Goal: Task Accomplishment & Management: Use online tool/utility

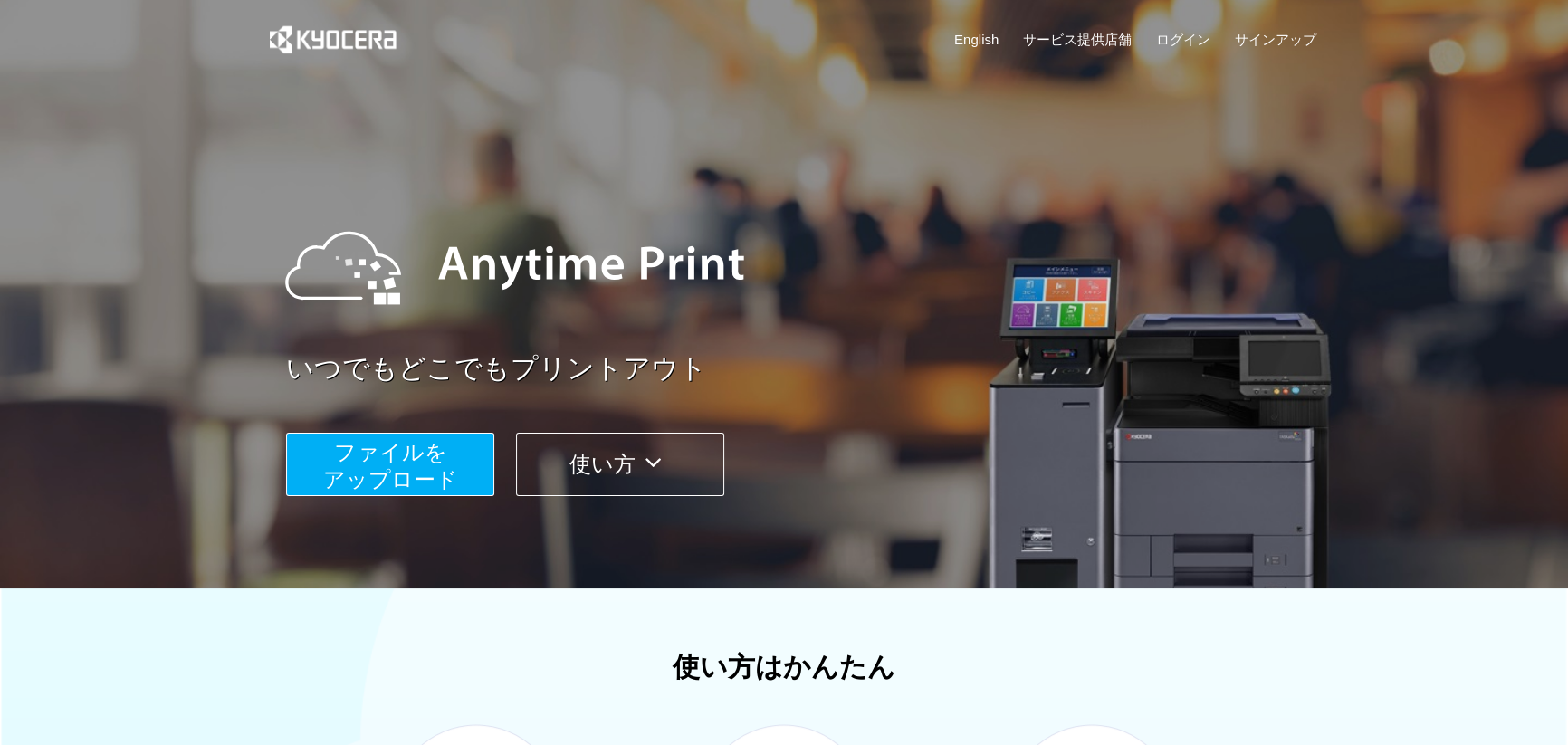
click at [387, 470] on span "ファイルを ​​アップロード" at bounding box center [391, 465] width 134 height 51
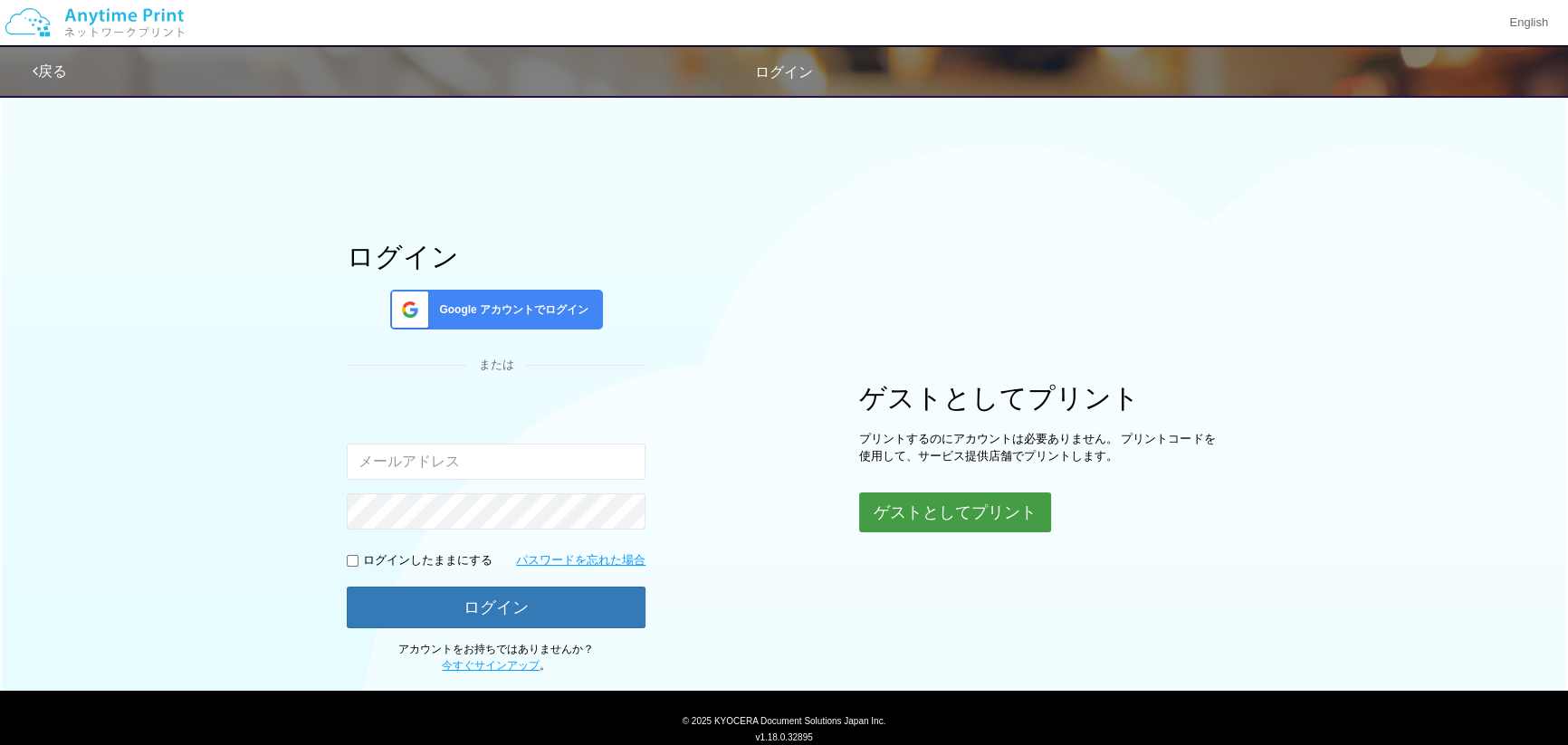
click at [886, 516] on button "ゲストとしてプリント" at bounding box center [955, 512] width 192 height 40
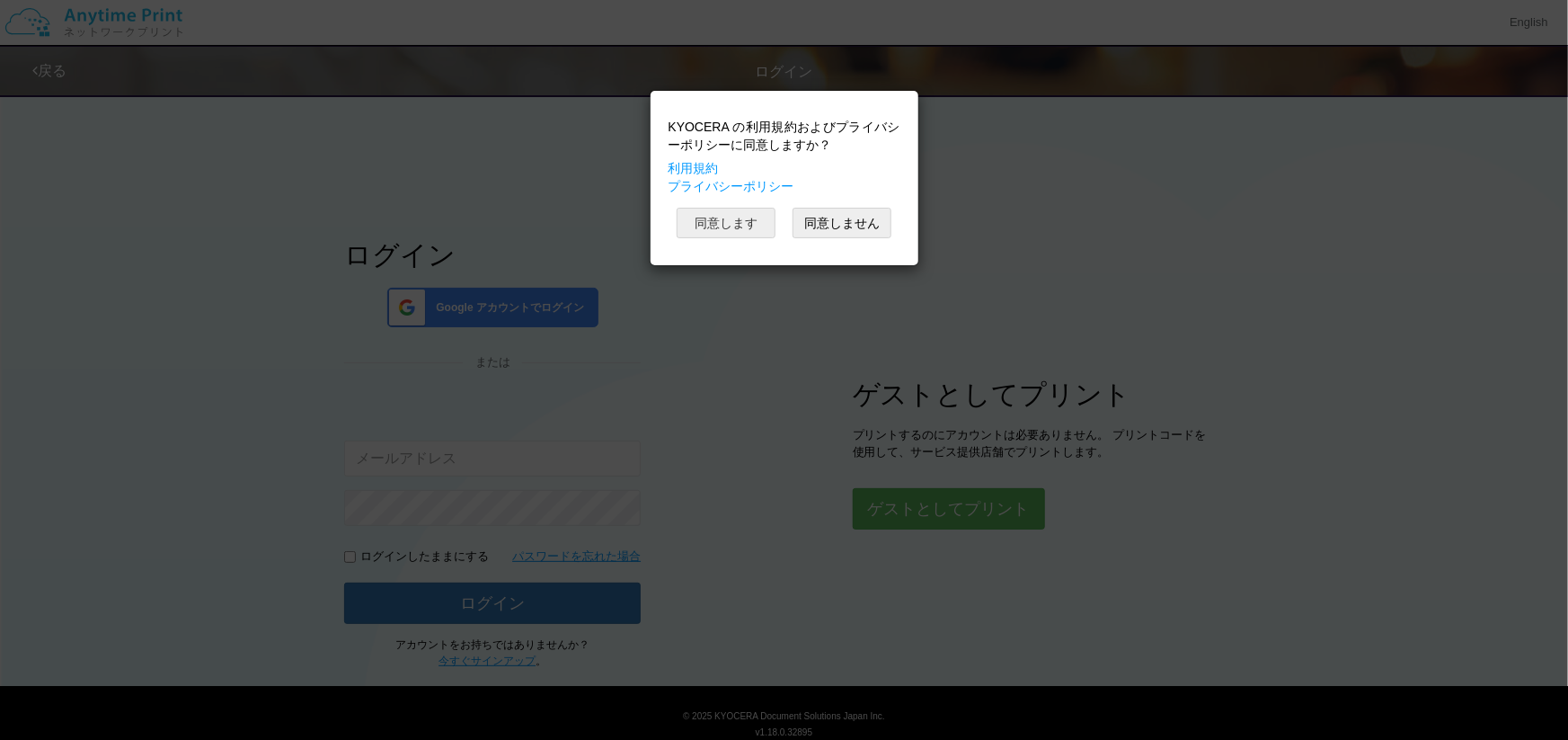
click at [750, 223] on button "同意します" at bounding box center [726, 223] width 99 height 30
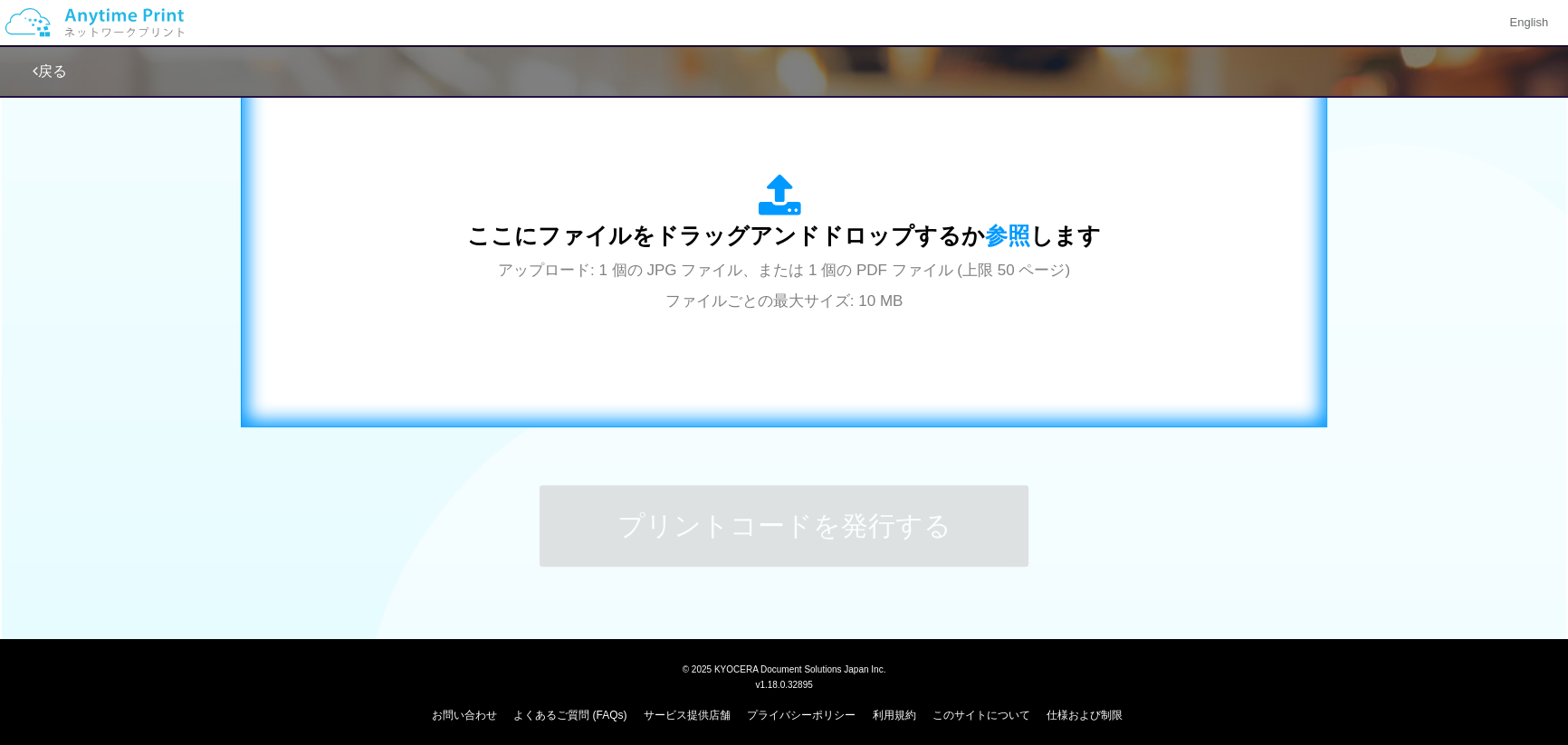
scroll to position [631, 0]
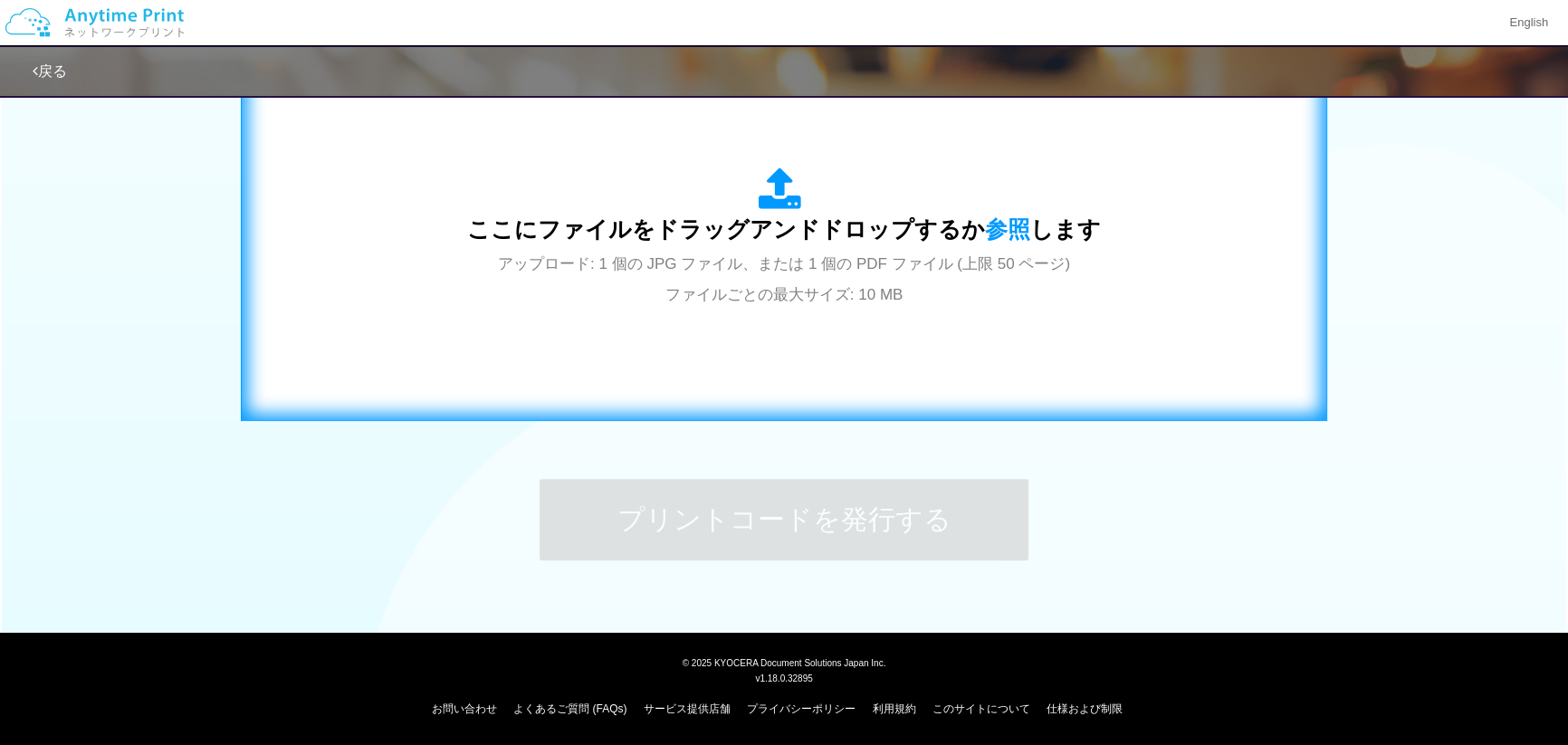
click at [806, 275] on div "ここにファイルをドラッグアンドドロップするか 参照 します アップロード: 1 個の JPG ファイル、または 1 個の PDF ファイル (上限 50 ペー…" at bounding box center [784, 237] width 634 height 141
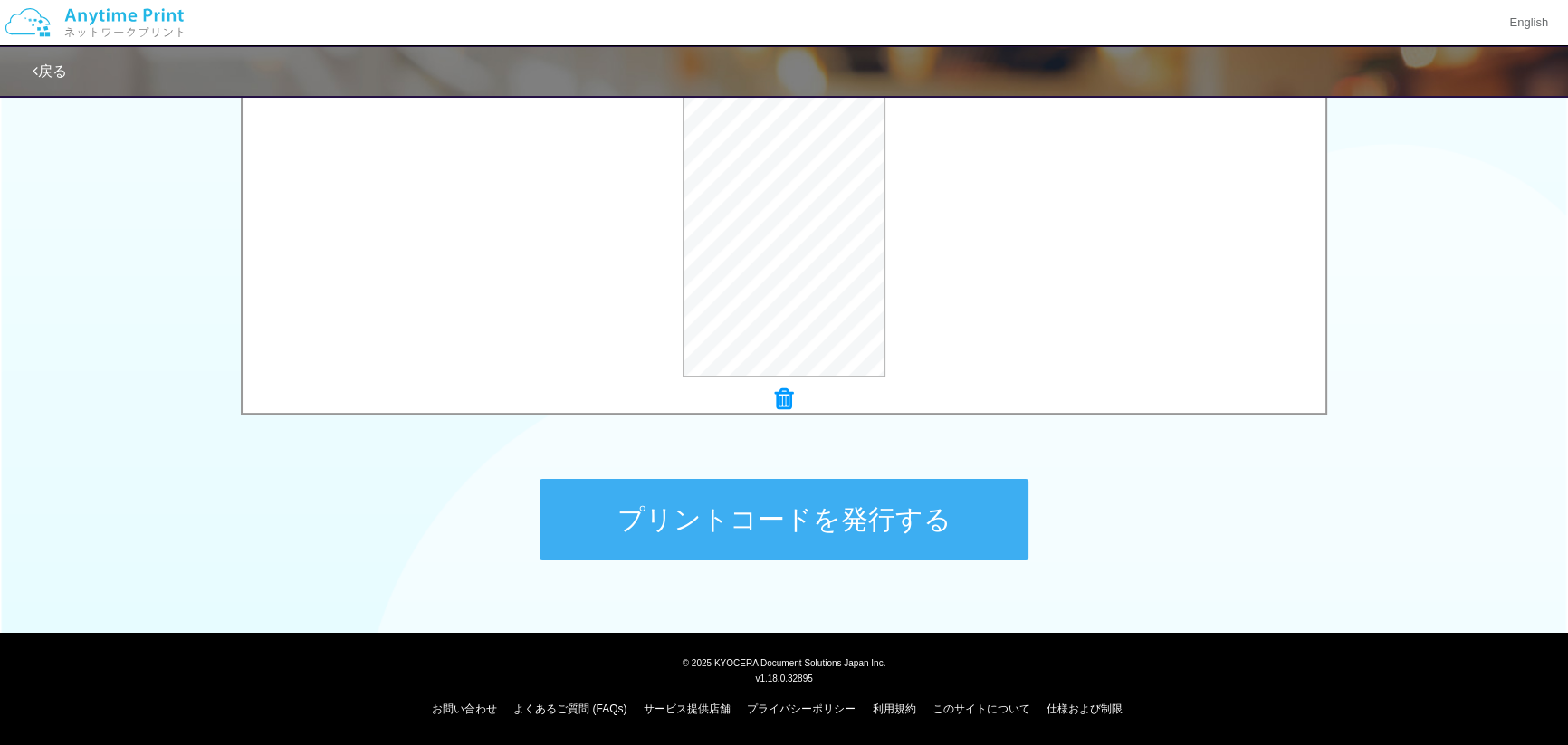
click at [740, 539] on button "プリントコードを発行する" at bounding box center [784, 519] width 489 height 81
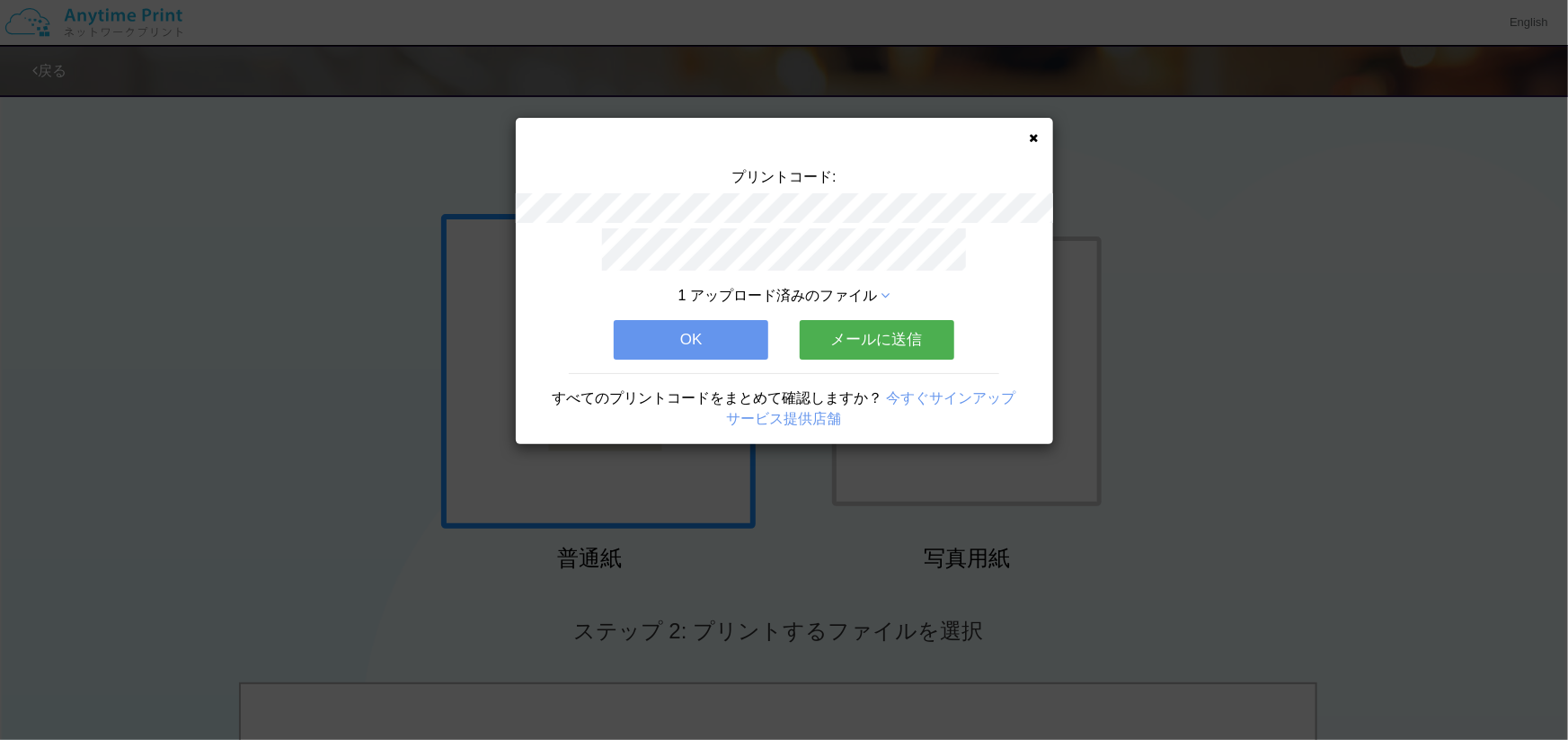
click at [864, 327] on button "メールに送信" at bounding box center [877, 340] width 155 height 39
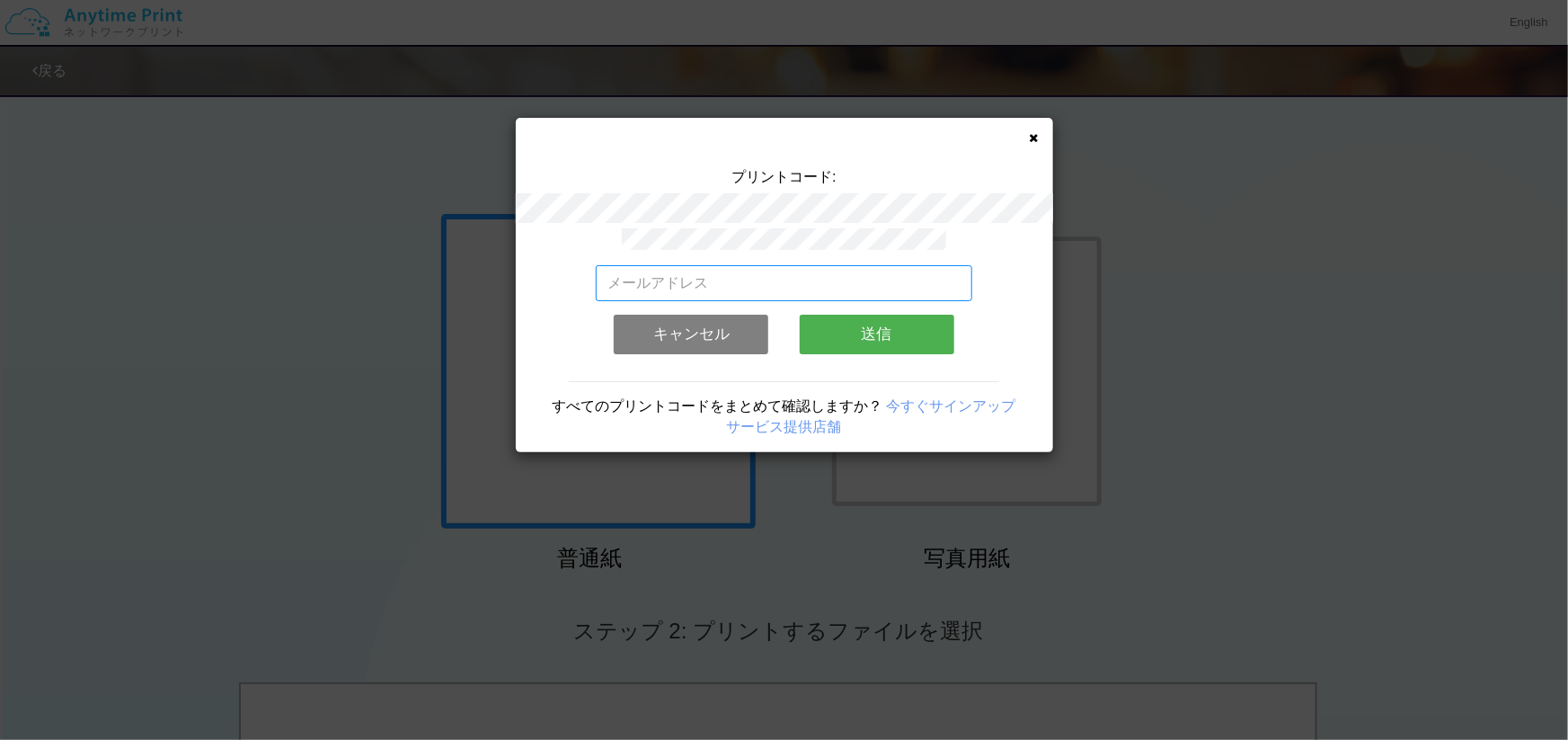
click at [780, 286] on input "email" at bounding box center [784, 283] width 377 height 36
click at [696, 272] on input "fujiwas1007`[DOMAIN_NAME]" at bounding box center [784, 283] width 377 height 36
click at [702, 276] on input "fujiwas1007`[DOMAIN_NAME]" at bounding box center [784, 283] width 377 height 36
type input "[EMAIL_ADDRESS][DOMAIN_NAME]"
click at [843, 325] on button "送信" at bounding box center [877, 335] width 155 height 39
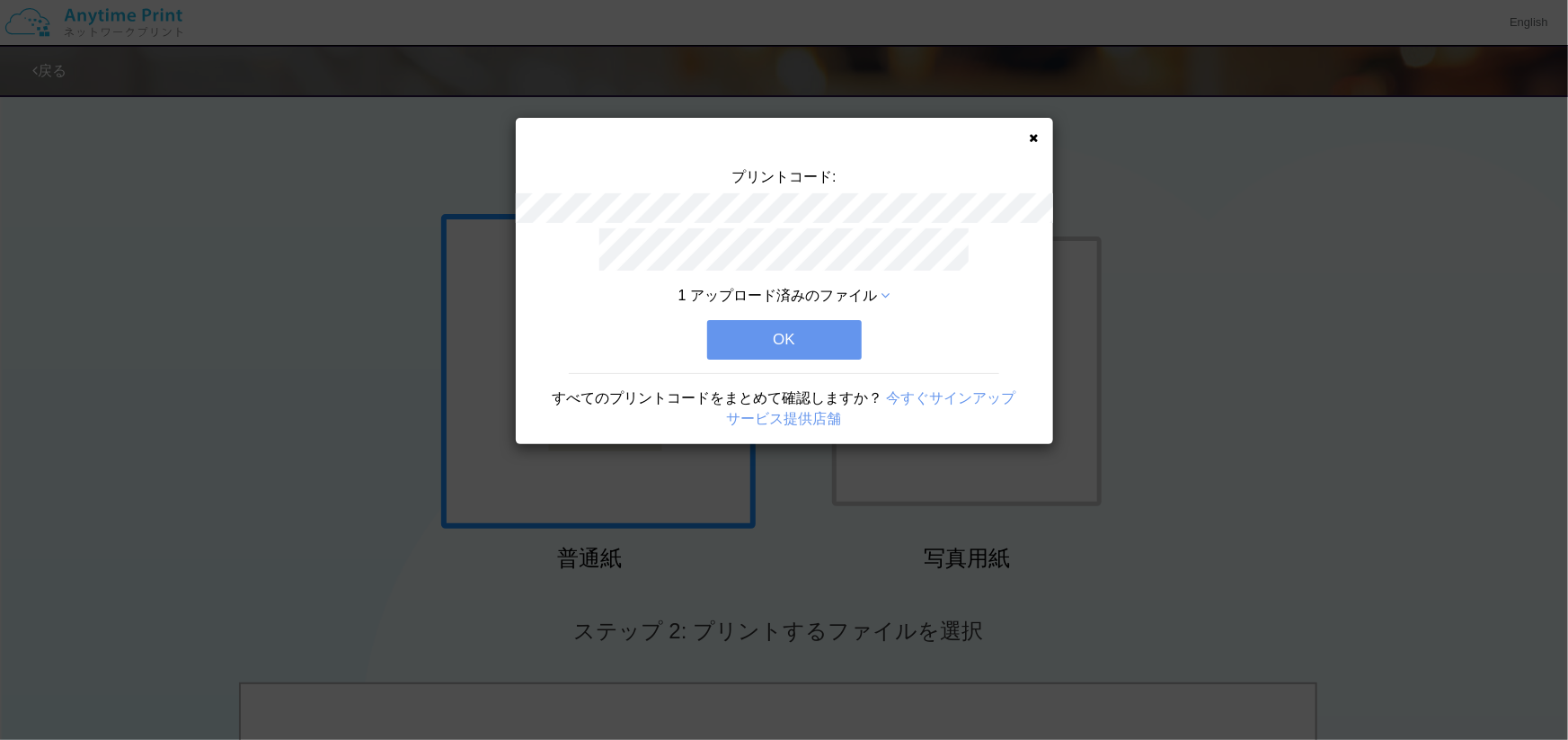
click at [796, 344] on button "OK" at bounding box center [785, 340] width 155 height 39
